Goal: Find specific page/section: Find specific page/section

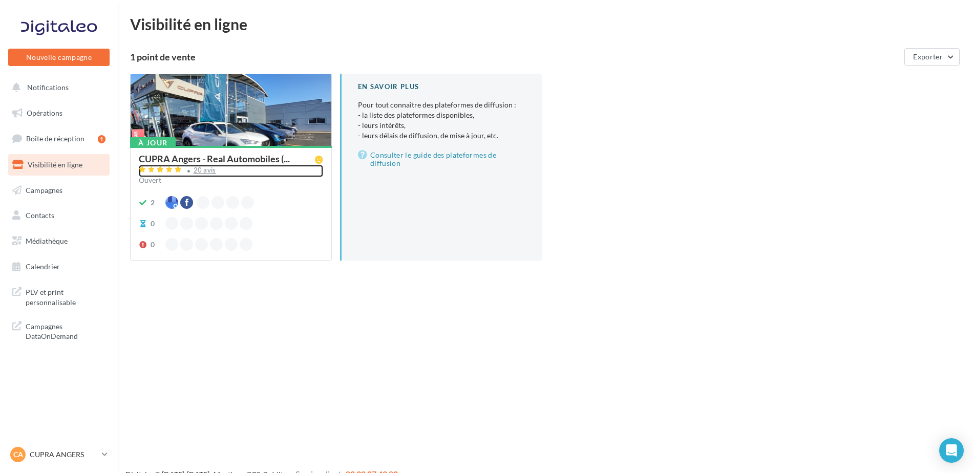
click at [209, 171] on div "20 avis" at bounding box center [205, 170] width 23 height 7
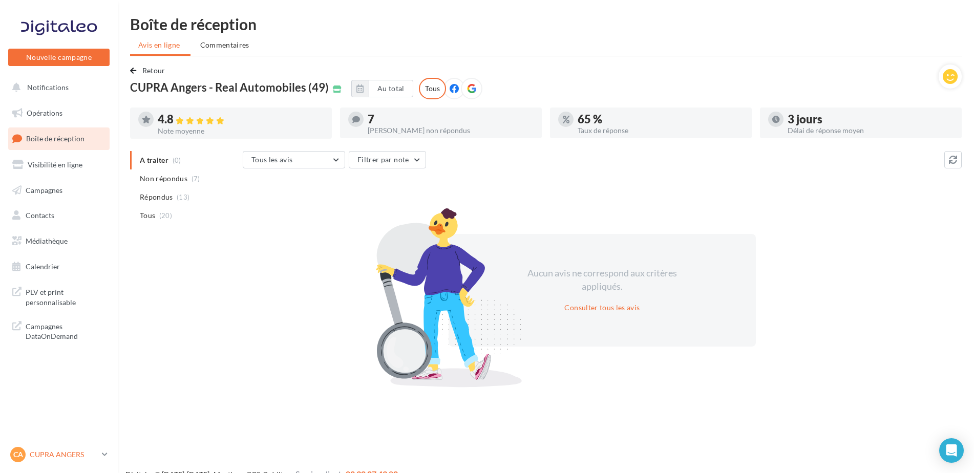
click at [44, 456] on p "CUPRA ANGERS" at bounding box center [64, 455] width 68 height 10
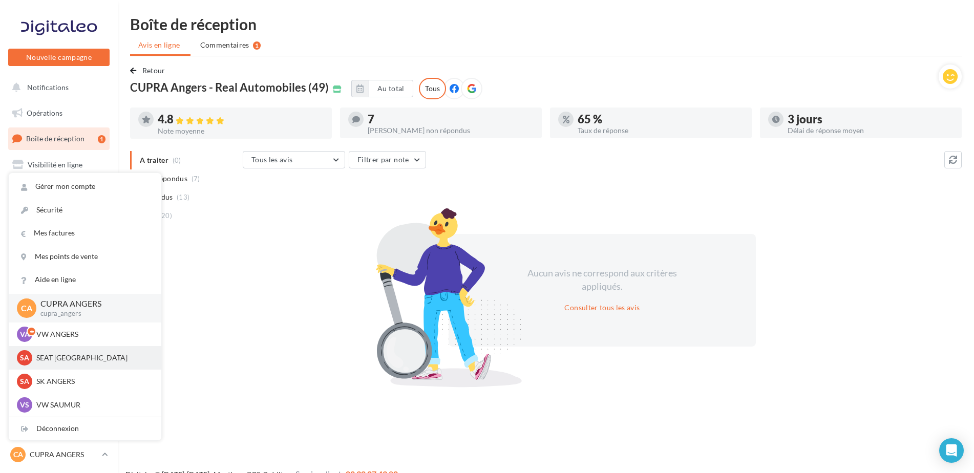
click at [42, 359] on p "SEAT [GEOGRAPHIC_DATA]" at bounding box center [92, 358] width 113 height 10
